Goal: Task Accomplishment & Management: Use online tool/utility

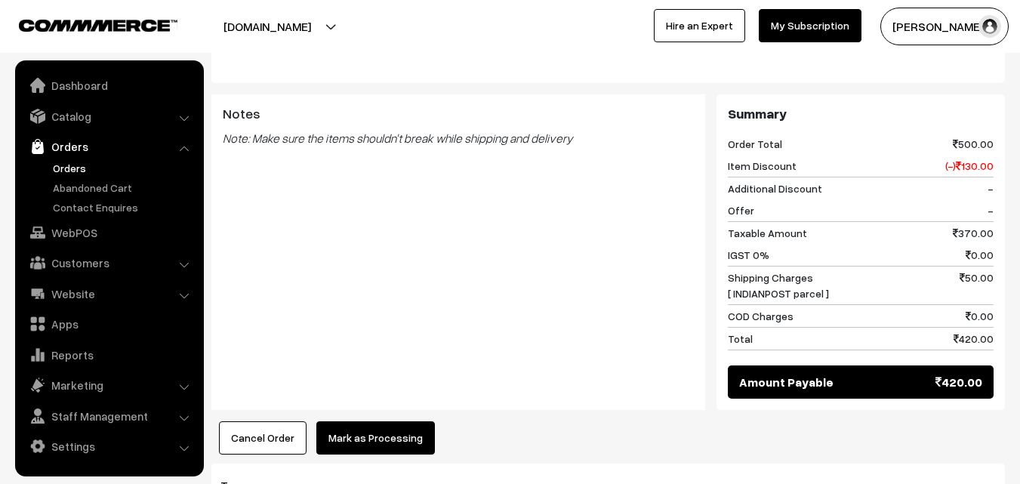
scroll to position [1014, 0]
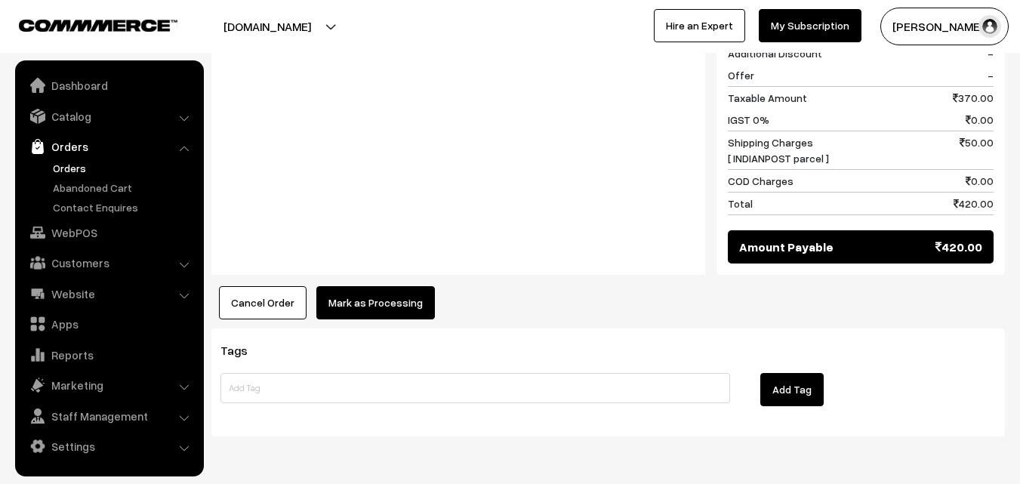
click at [388, 286] on button "Mark as Processing" at bounding box center [375, 302] width 119 height 33
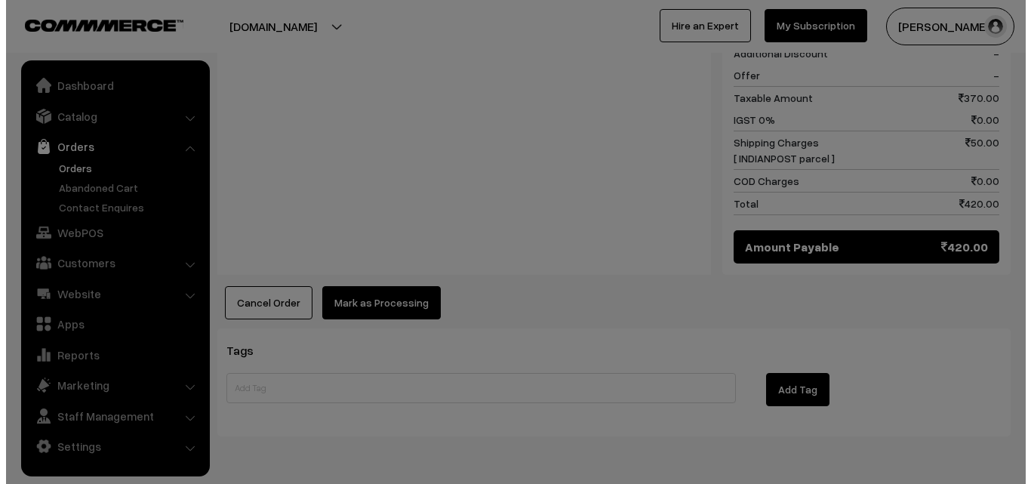
scroll to position [1015, 0]
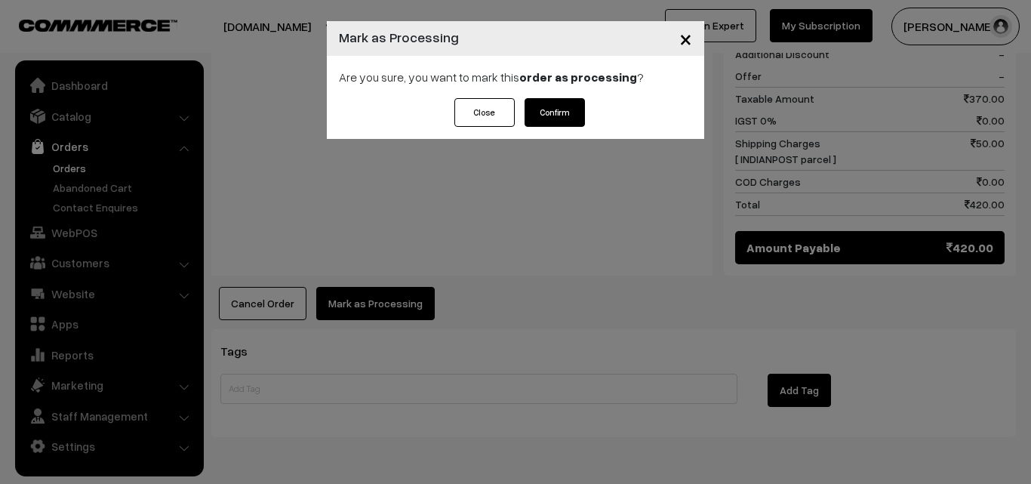
click at [563, 107] on button "Confirm" at bounding box center [555, 112] width 60 height 29
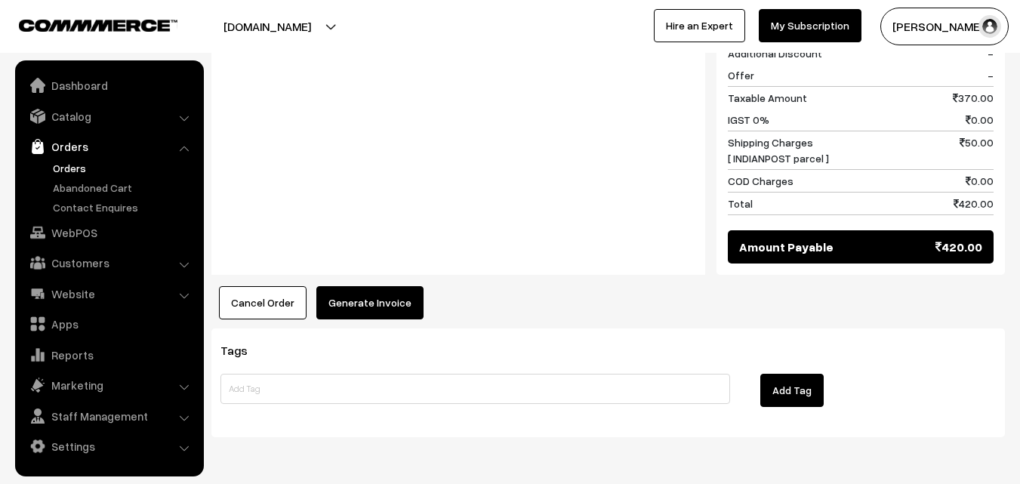
click at [357, 286] on button "Generate Invoice" at bounding box center [369, 302] width 107 height 33
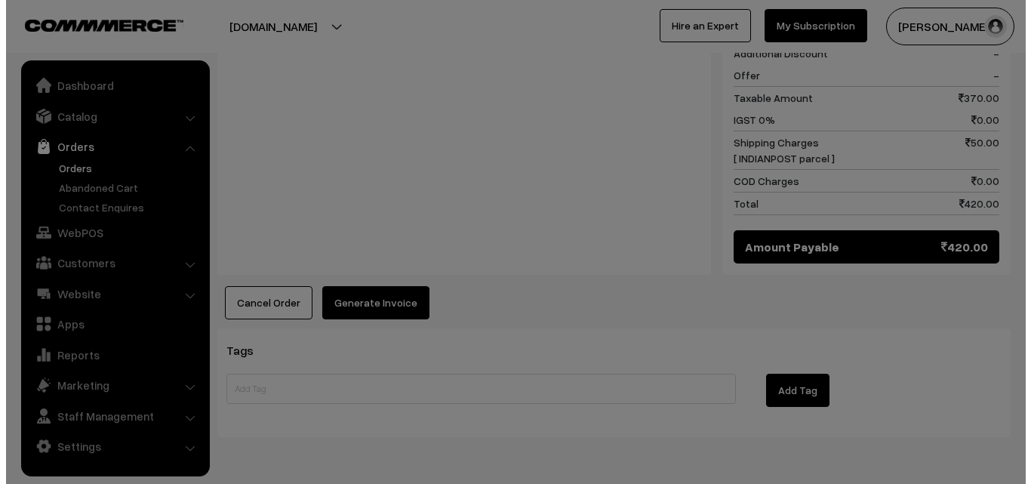
scroll to position [984, 0]
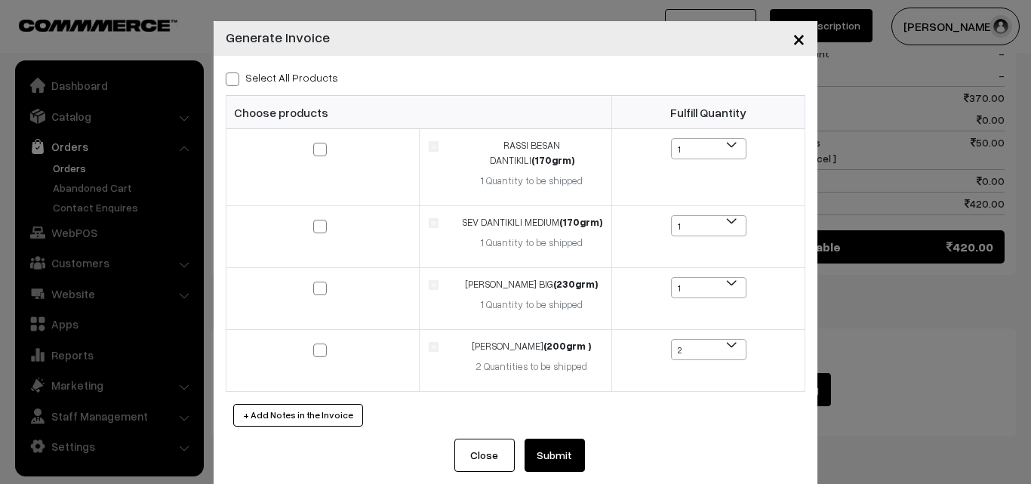
click at [234, 85] on div "Select All Products" at bounding box center [516, 77] width 580 height 18
click at [226, 69] on label "Select All Products" at bounding box center [282, 77] width 112 height 16
click at [226, 72] on input "Select All Products" at bounding box center [231, 77] width 10 height 10
checkbox input "true"
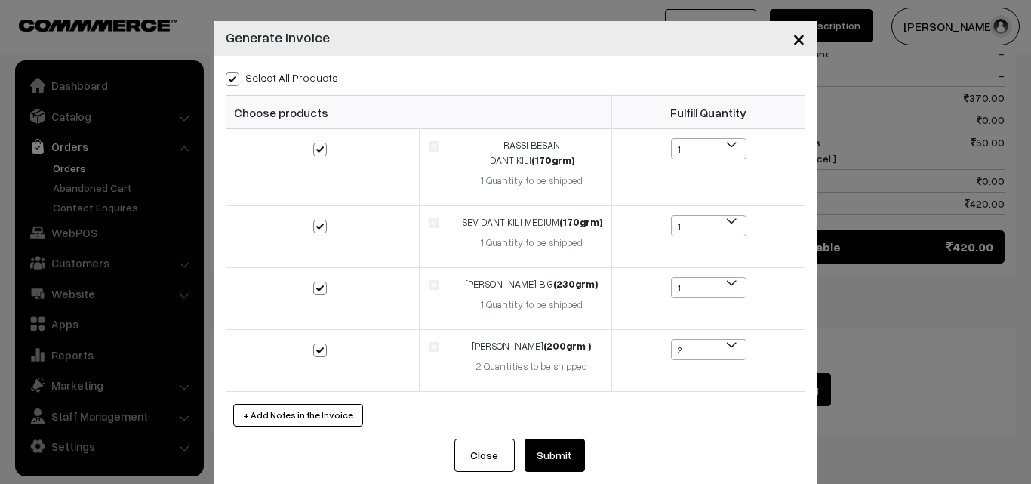
checkbox input "true"
click at [556, 439] on button "Submit" at bounding box center [555, 455] width 60 height 33
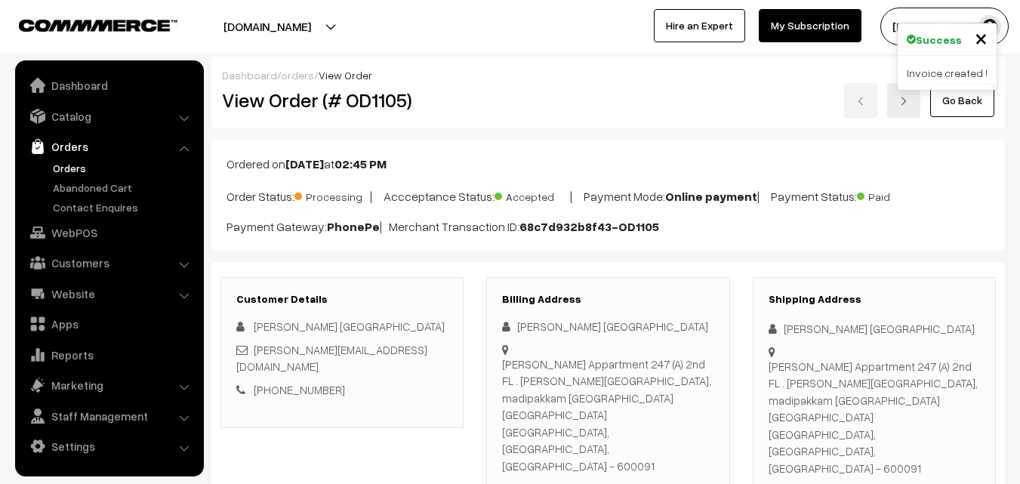
scroll to position [980, 0]
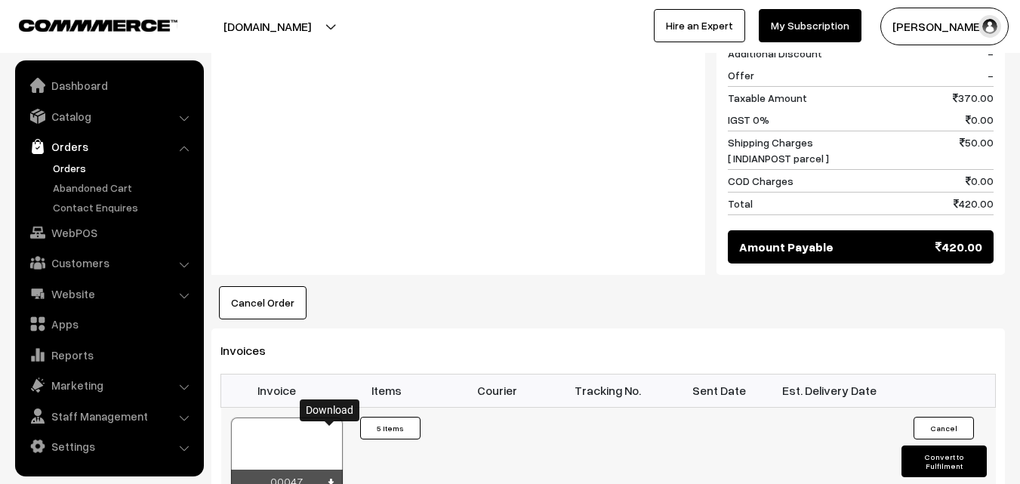
click at [330, 479] on icon at bounding box center [330, 484] width 9 height 10
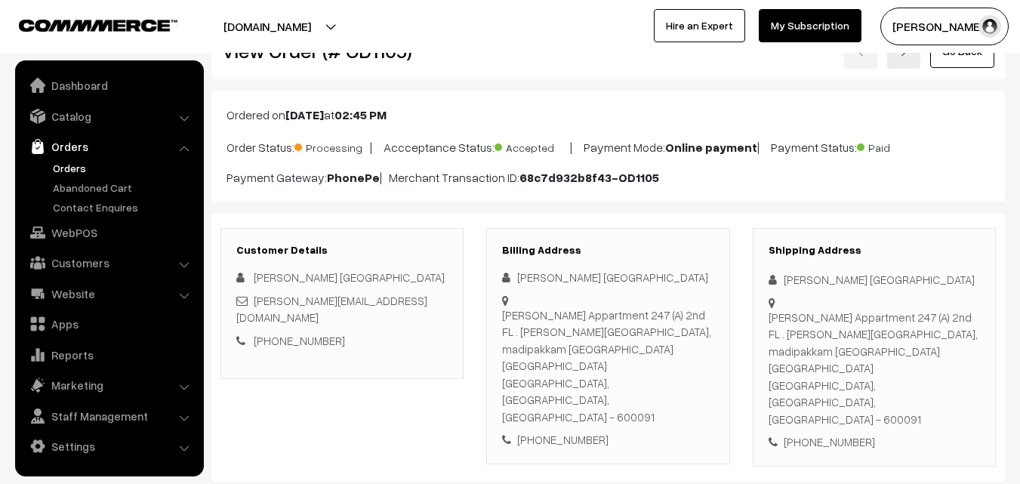
scroll to position [75, 0]
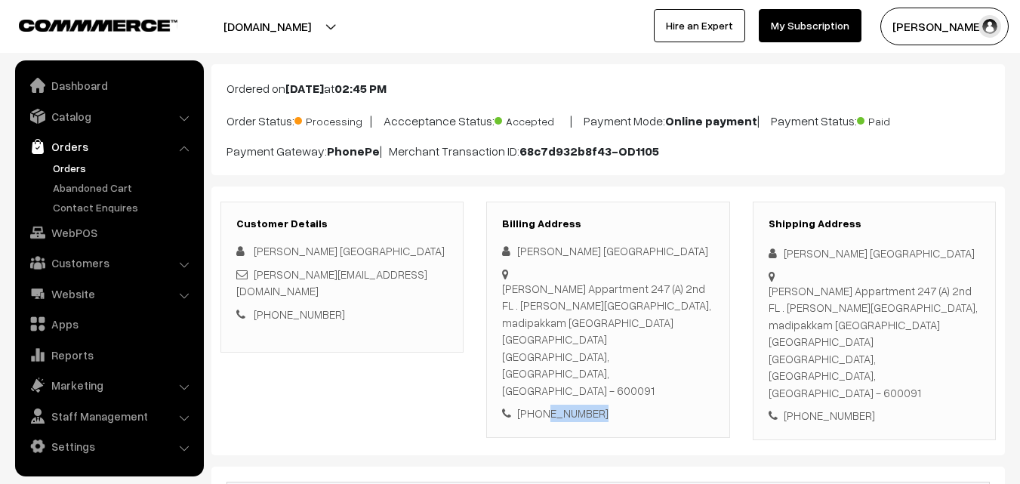
drag, startPoint x: 541, startPoint y: 358, endPoint x: 603, endPoint y: 357, distance: 61.9
click at [603, 405] on div "[PHONE_NUMBER]" at bounding box center [607, 413] width 211 height 17
drag, startPoint x: 536, startPoint y: 365, endPoint x: 613, endPoint y: 363, distance: 77.0
click at [613, 405] on div "[PHONE_NUMBER]" at bounding box center [607, 413] width 211 height 17
copy div "8147967625"
